Goal: Transaction & Acquisition: Purchase product/service

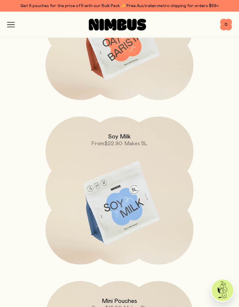
scroll to position [933, 0]
click at [120, 136] on h2 "Soy Milk" at bounding box center [119, 136] width 23 height 7
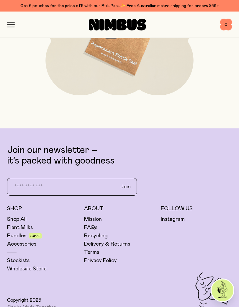
scroll to position [2407, 0]
click at [95, 226] on link "FAQs" at bounding box center [90, 227] width 13 height 7
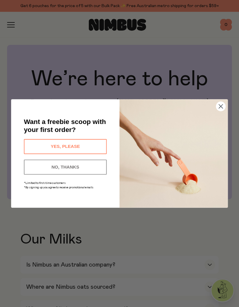
click at [83, 147] on button "YES, PLEASE" at bounding box center [65, 146] width 83 height 15
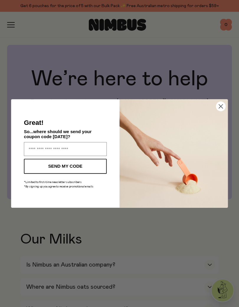
click at [222, 102] on circle "Close dialog" at bounding box center [220, 106] width 9 height 9
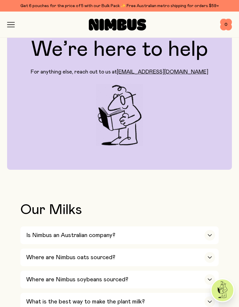
scroll to position [138, 0]
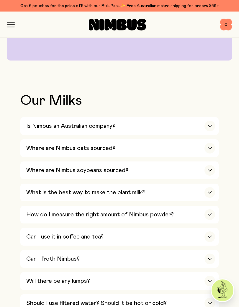
click at [193, 148] on div "Where are Nimbus oats sourced?" at bounding box center [120, 149] width 189 height 18
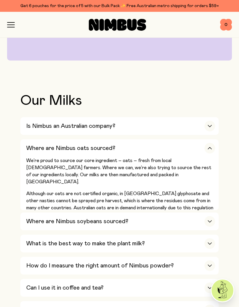
click at [202, 134] on div "Is Nimbus an Australian company?" at bounding box center [120, 126] width 189 height 18
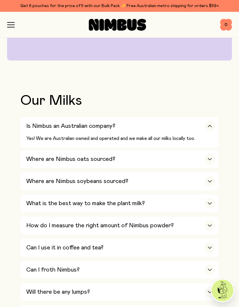
click at [198, 180] on div "Where are Nimbus soybeans sourced?" at bounding box center [120, 181] width 189 height 18
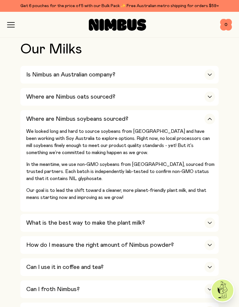
scroll to position [192, 0]
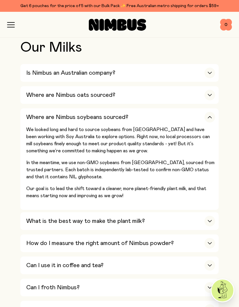
click at [172, 215] on div "What is the best way to make the plant milk?" at bounding box center [120, 221] width 189 height 18
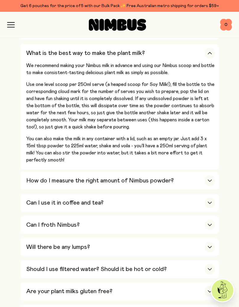
scroll to position [287, 0]
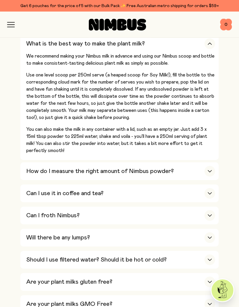
click at [166, 185] on div "Can I use it in coffee and tea?" at bounding box center [120, 194] width 189 height 18
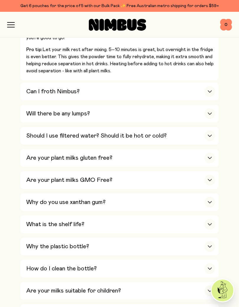
scroll to position [415, 0]
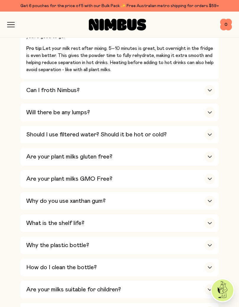
click at [132, 170] on div "Are your plant milks GMO Free?" at bounding box center [120, 179] width 189 height 18
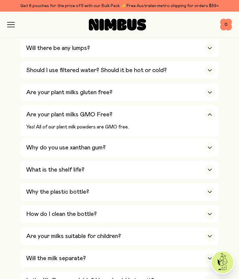
scroll to position [366, 0]
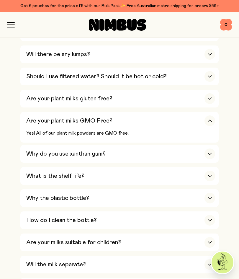
click at [158, 145] on div "Why do you use xanthan gum?" at bounding box center [120, 154] width 189 height 18
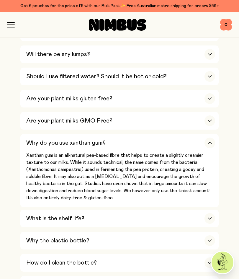
click at [164, 210] on div "What is the shelf life?" at bounding box center [120, 219] width 189 height 18
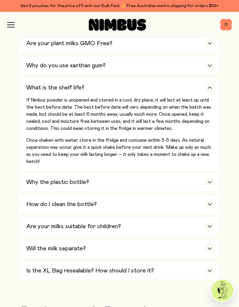
scroll to position [446, 0]
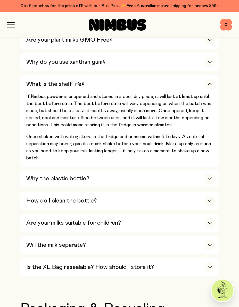
click at [201, 170] on div "Why the plastic bottle?" at bounding box center [120, 179] width 189 height 18
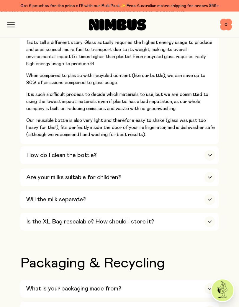
scroll to position [575, 0]
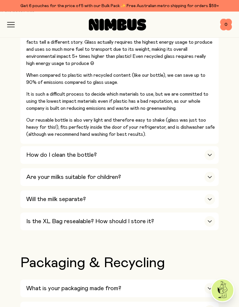
click at [189, 146] on div "How do I clean the bottle?" at bounding box center [120, 155] width 189 height 18
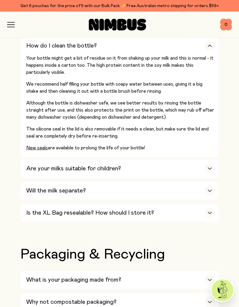
scroll to position [530, 0]
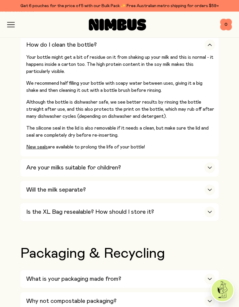
click at [209, 159] on div "Are your milks suitable for children?" at bounding box center [120, 168] width 189 height 18
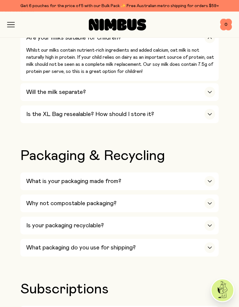
scroll to position [610, 0]
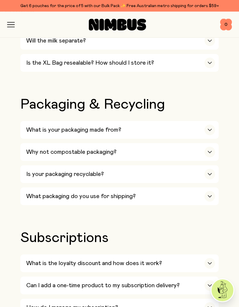
click at [197, 121] on div "What is your packaging made from?" at bounding box center [120, 130] width 189 height 18
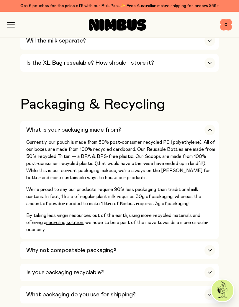
click at [196, 121] on div "What is your packaging made from?" at bounding box center [120, 130] width 189 height 18
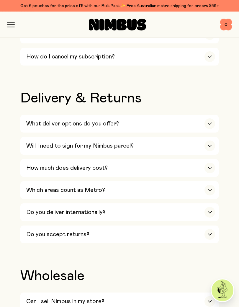
scroll to position [928, 0]
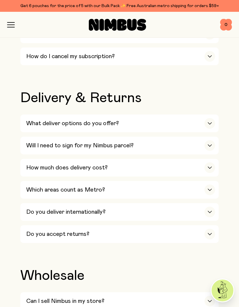
click at [170, 159] on div "How much does delivery cost?" at bounding box center [120, 168] width 189 height 18
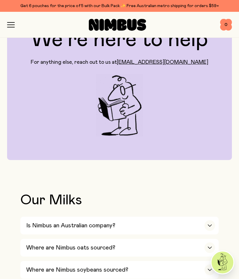
scroll to position [0, 0]
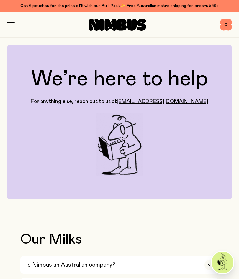
click at [10, 20] on div "Shop Mission FAQs Log In 0 0" at bounding box center [119, 25] width 225 height 26
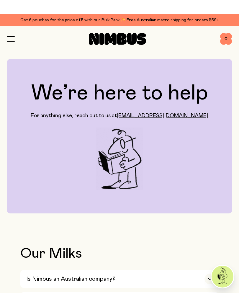
scroll to position [0, 0]
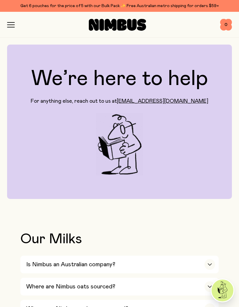
click at [15, 22] on div at bounding box center [117, 25] width 205 height 12
click at [12, 23] on icon "button" at bounding box center [11, 24] width 8 height 5
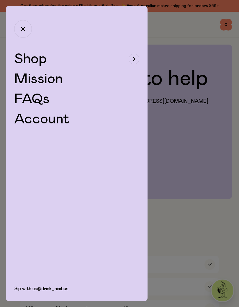
click at [135, 57] on div "button" at bounding box center [134, 59] width 11 height 11
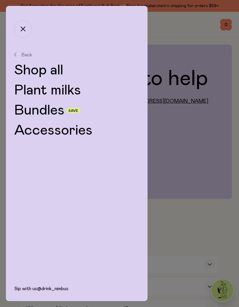
click at [53, 68] on link "Shop all" at bounding box center [76, 70] width 125 height 14
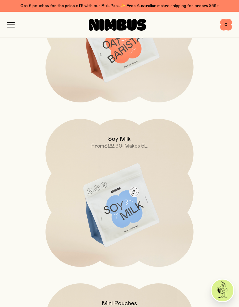
scroll to position [337, 0]
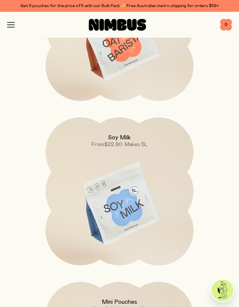
click at [140, 220] on img at bounding box center [119, 205] width 148 height 174
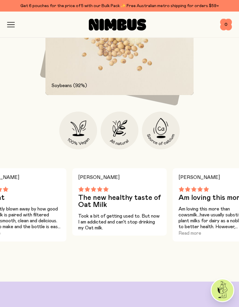
scroll to position [693, 0]
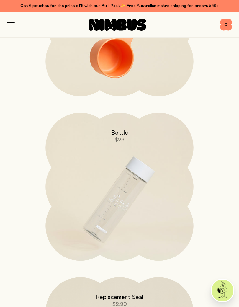
scroll to position [2128, 0]
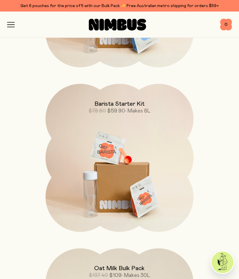
click at [158, 186] on img at bounding box center [119, 171] width 148 height 174
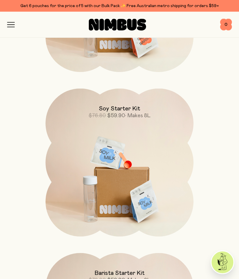
scroll to position [906, 0]
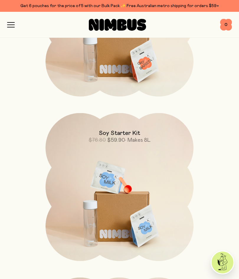
click at [148, 219] on img at bounding box center [119, 200] width 148 height 174
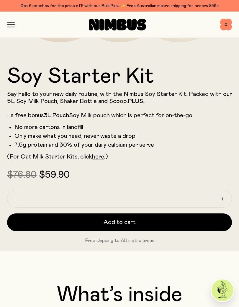
scroll to position [228, 0]
click at [180, 217] on button "Add to cart" at bounding box center [119, 222] width 225 height 18
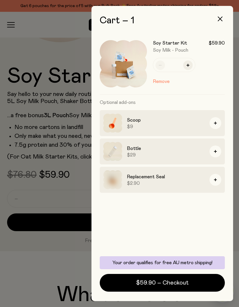
scroll to position [0, 0]
click at [155, 283] on span "$59.90 – Checkout" at bounding box center [162, 283] width 53 height 8
